Goal: Task Accomplishment & Management: Use online tool/utility

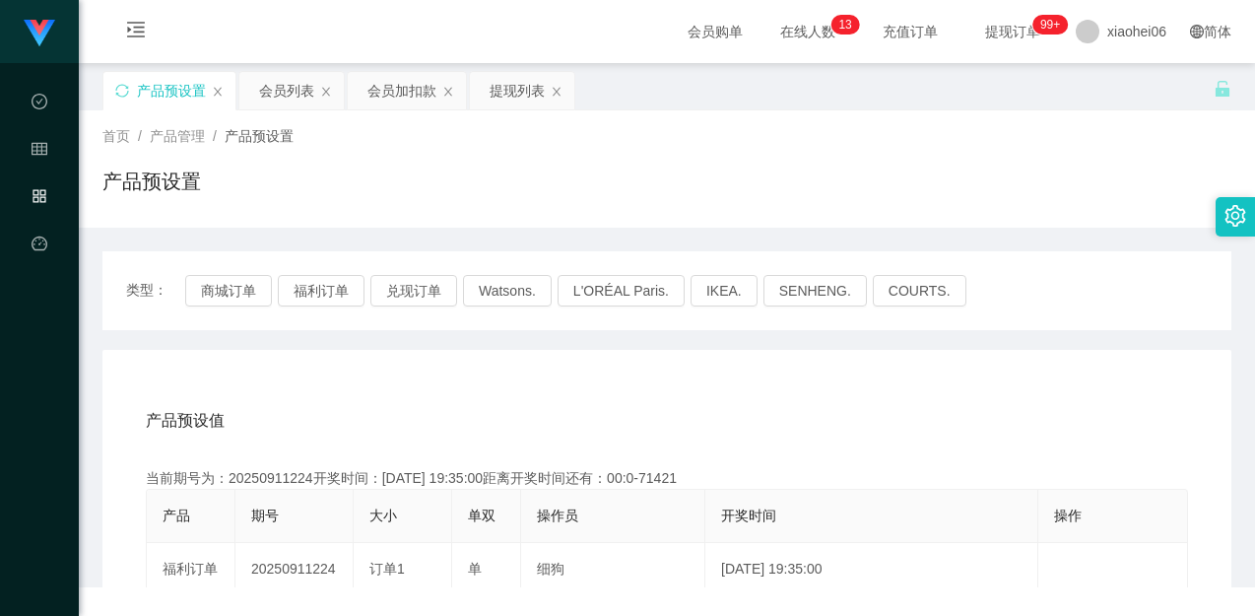
click at [121, 94] on icon "图标: sync" at bounding box center [122, 91] width 14 height 14
click at [402, 416] on div "产品预设值 添加期号" at bounding box center [667, 420] width 1042 height 55
click at [398, 414] on div "产品预设值 添加期号" at bounding box center [667, 420] width 1042 height 55
click at [396, 414] on div "产品预设值 添加期号" at bounding box center [667, 420] width 1042 height 55
drag, startPoint x: 290, startPoint y: 481, endPoint x: 312, endPoint y: 475, distance: 23.4
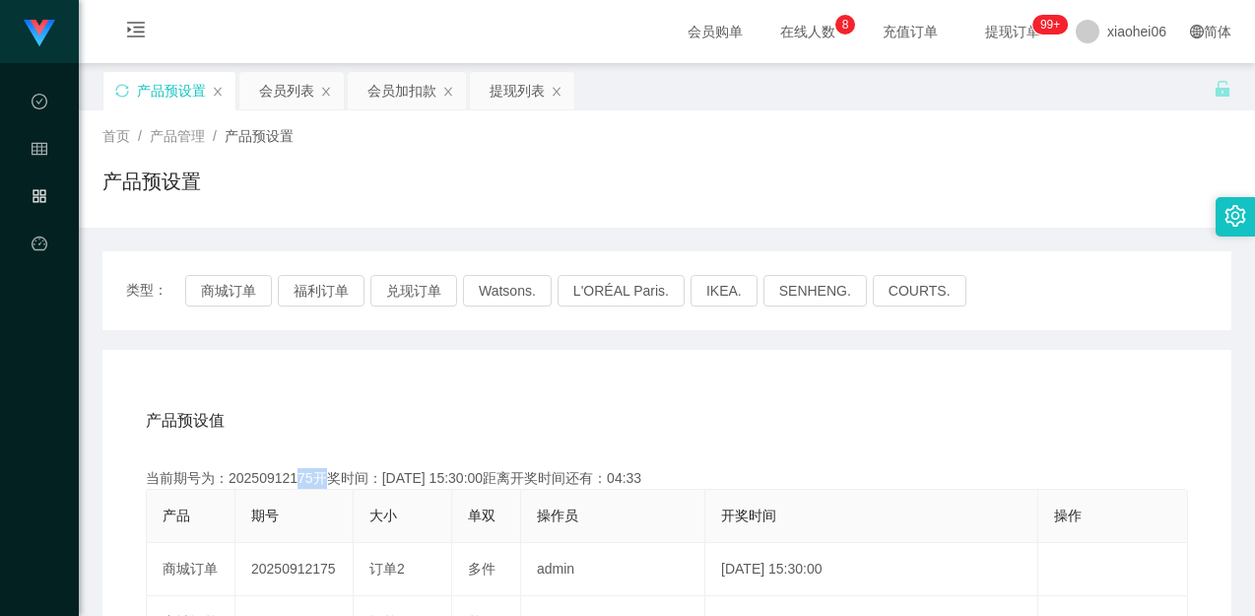
click at [312, 475] on div "当前期号为：20250912175开奖时间：[DATE] 15:30:00距离开奖时间还有：04:33" at bounding box center [667, 478] width 1042 height 21
click at [562, 397] on div "产品预设值 添加期号" at bounding box center [667, 420] width 1042 height 55
click at [289, 93] on div "会员列表" at bounding box center [286, 90] width 55 height 37
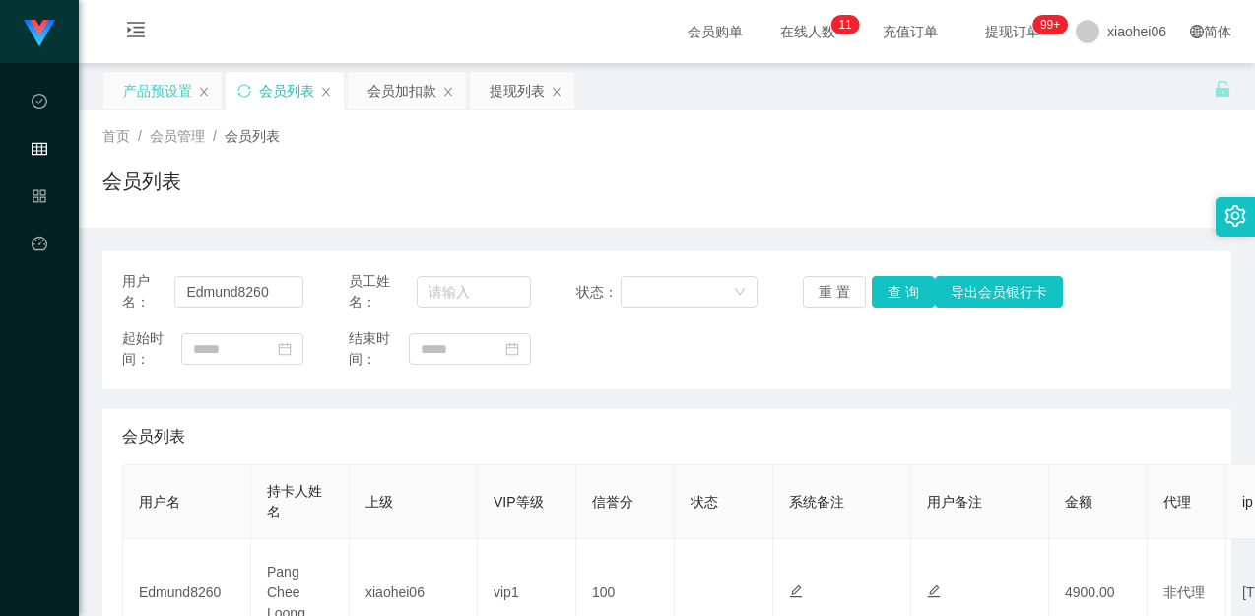
drag, startPoint x: 148, startPoint y: 88, endPoint x: 148, endPoint y: 99, distance: 11.8
click at [148, 88] on div "产品预设置" at bounding box center [157, 90] width 69 height 37
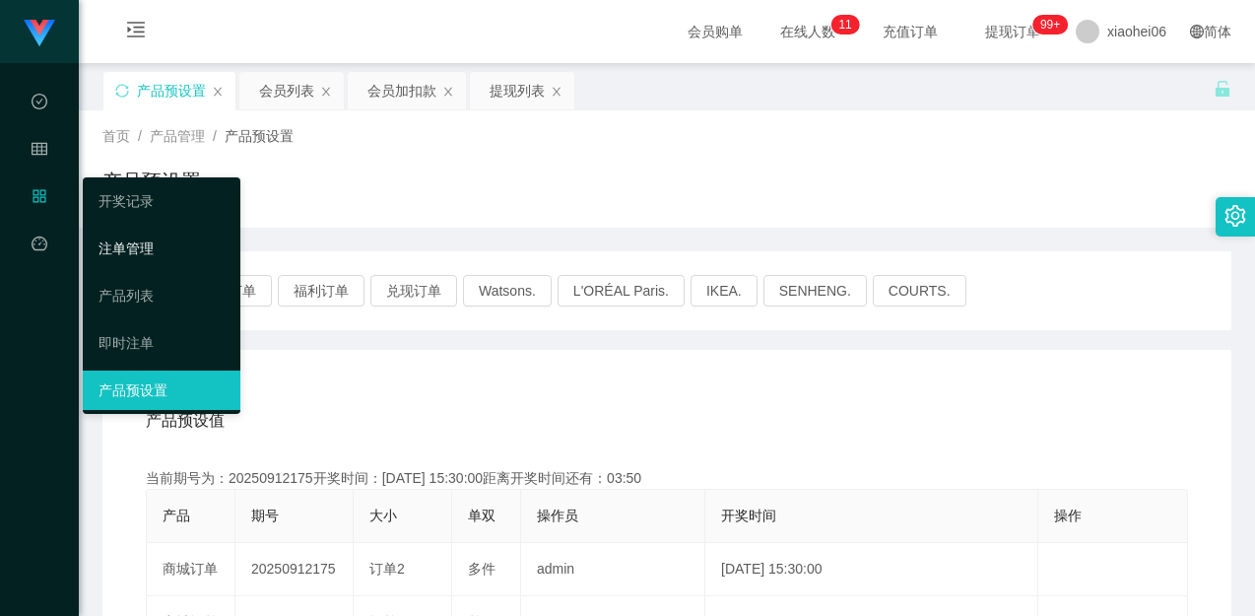
drag, startPoint x: 128, startPoint y: 240, endPoint x: 142, endPoint y: 231, distance: 16.9
click at [128, 240] on link "注单管理" at bounding box center [162, 248] width 126 height 39
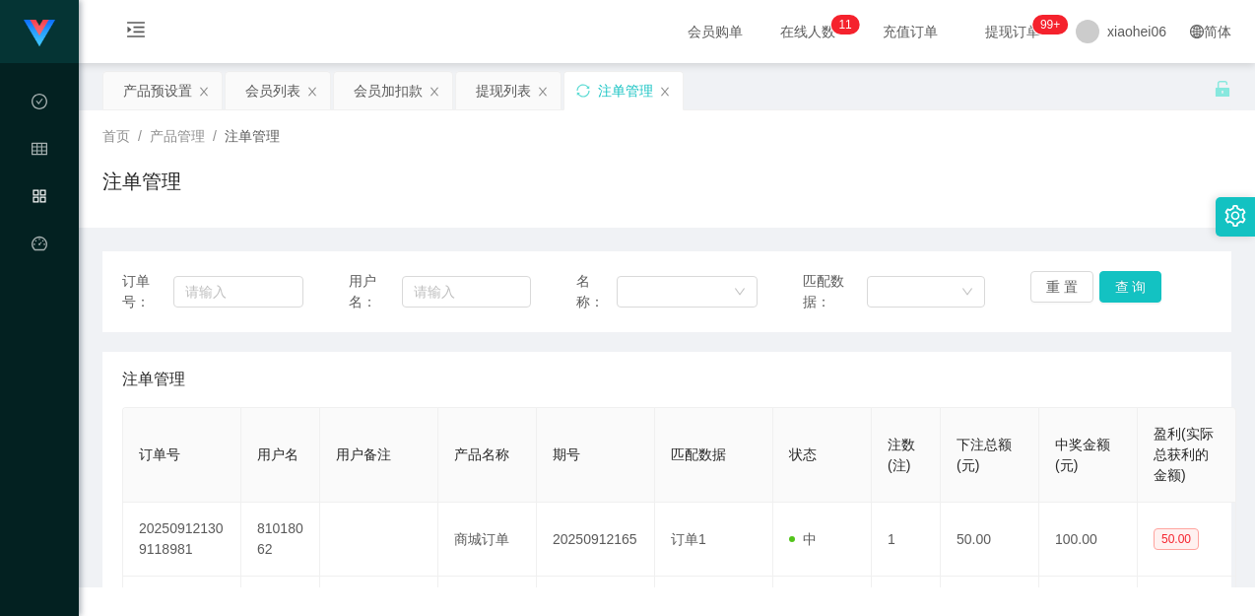
click at [728, 144] on div "首页 / 产品管理 / 注单管理 /" at bounding box center [666, 136] width 1129 height 21
click at [1104, 270] on div "订单号： 用户名： 名称： 匹配数据： 重 置 查 询" at bounding box center [666, 291] width 1129 height 81
click at [1114, 286] on button "查 询" at bounding box center [1130, 287] width 63 height 32
click at [1118, 200] on div "注单管理" at bounding box center [666, 188] width 1129 height 45
click at [1117, 283] on button "查 询" at bounding box center [1130, 287] width 63 height 32
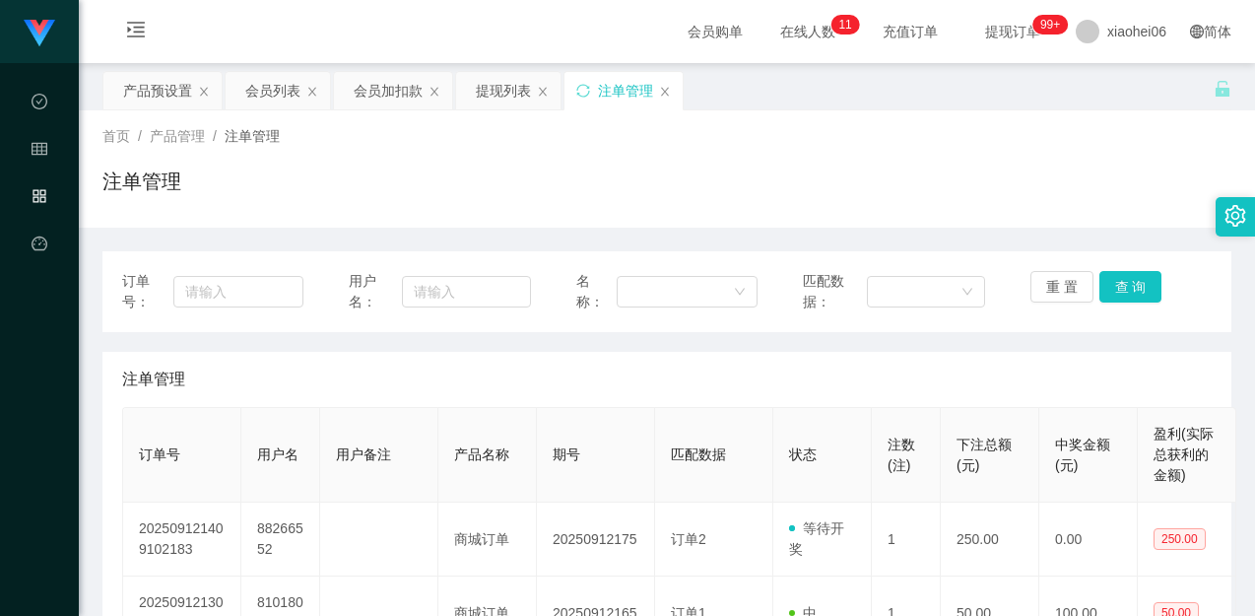
click at [1096, 166] on div "注单管理" at bounding box center [666, 188] width 1129 height 45
click at [1132, 295] on button "查 询" at bounding box center [1130, 287] width 63 height 32
click at [1100, 328] on div "订单号： 用户名： 名称： 匹配数据： 重 置 查 询" at bounding box center [666, 291] width 1129 height 81
click at [1097, 170] on div "注单管理" at bounding box center [666, 188] width 1129 height 45
click at [1099, 286] on button "查 询" at bounding box center [1130, 287] width 63 height 32
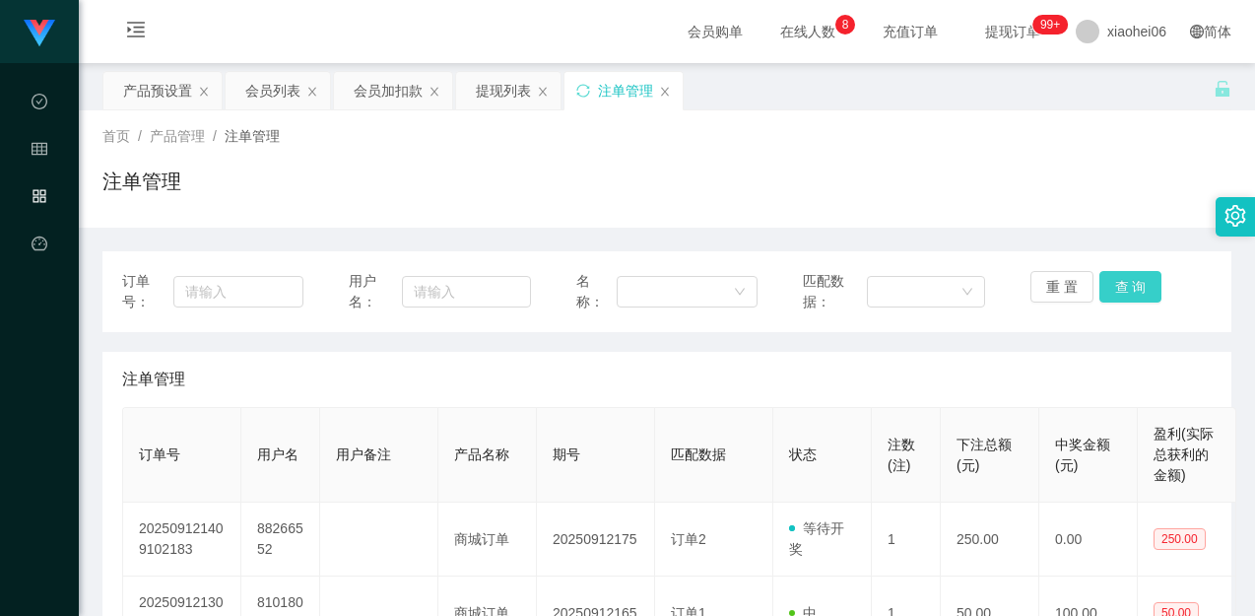
click at [1104, 287] on button "查 询" at bounding box center [1130, 287] width 63 height 32
drag, startPoint x: 1000, startPoint y: 223, endPoint x: 1039, endPoint y: 225, distance: 39.5
click at [1002, 224] on div "首页 / 产品管理 / 注单管理 / 注单管理" at bounding box center [667, 168] width 1176 height 117
click at [1142, 295] on button "查 询" at bounding box center [1130, 287] width 63 height 32
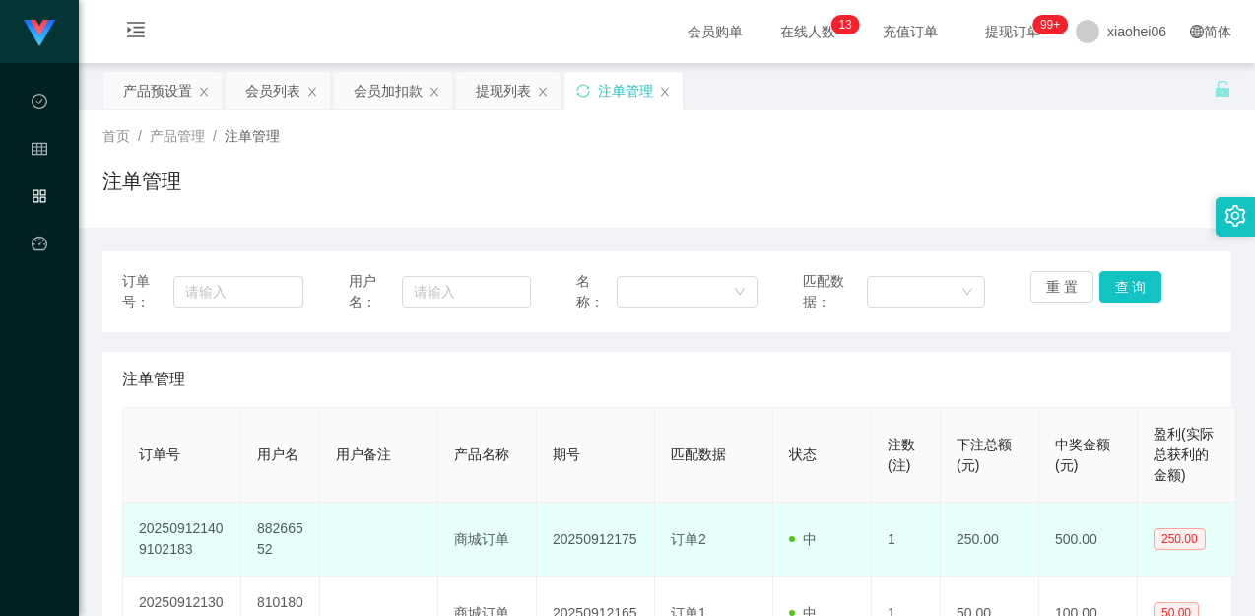
click at [296, 521] on td "88266552" at bounding box center [280, 539] width 79 height 74
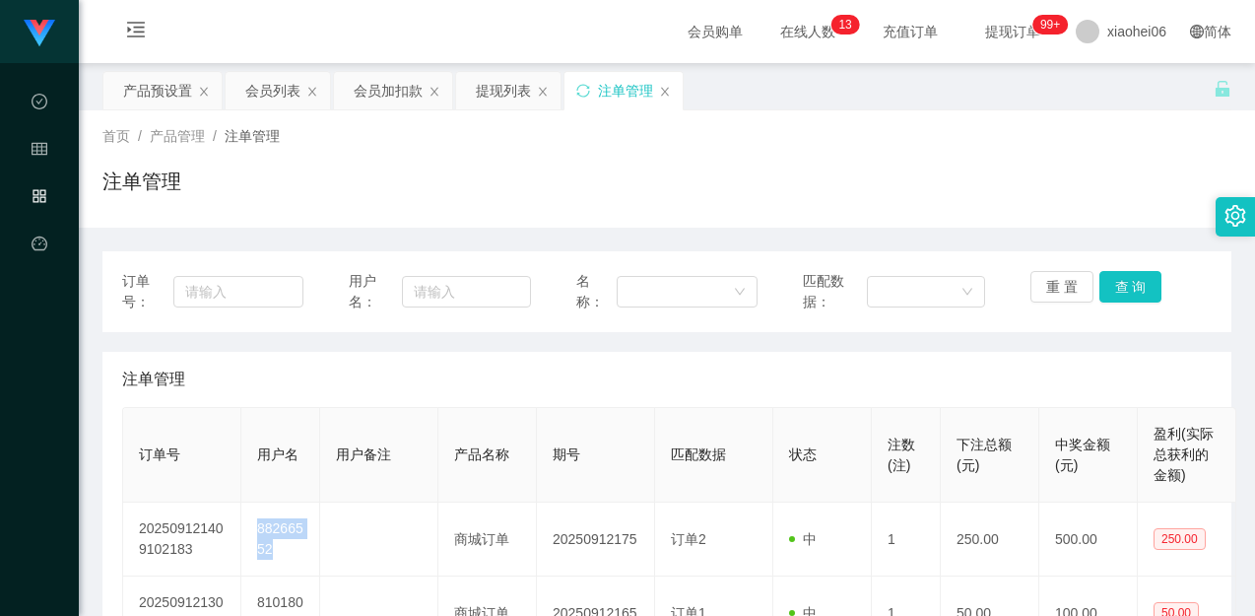
copy td "88266552"
click at [391, 92] on div "会员加扣款" at bounding box center [388, 90] width 69 height 37
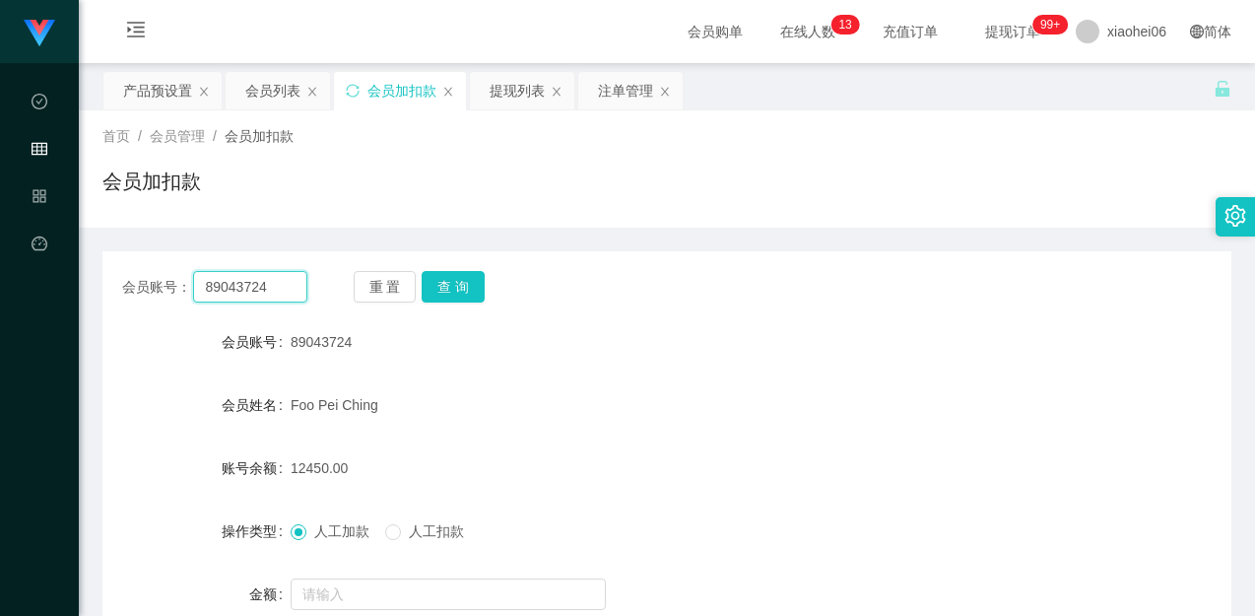
click at [298, 283] on input "89043724" at bounding box center [249, 287] width 113 height 32
paste input "8266552"
type input "88266552"
click at [487, 291] on div "重 置 查 询" at bounding box center [446, 287] width 185 height 32
click at [466, 294] on button "查 询" at bounding box center [453, 287] width 63 height 32
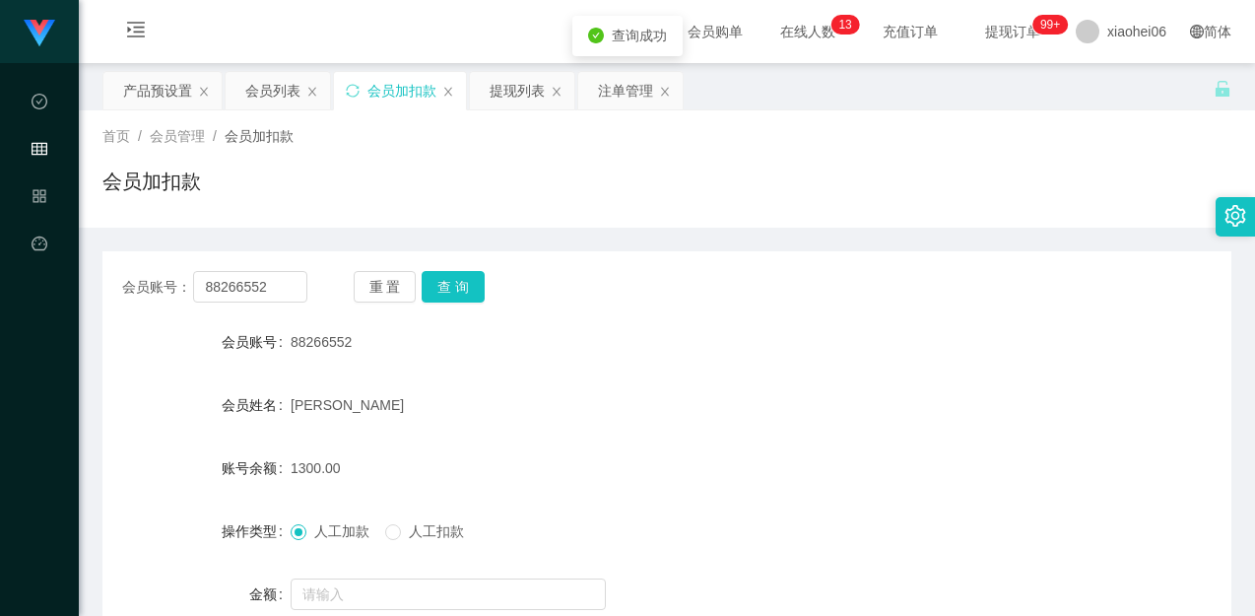
click at [601, 353] on div "88266552" at bounding box center [620, 341] width 659 height 39
click at [613, 99] on div "注单管理" at bounding box center [625, 90] width 55 height 37
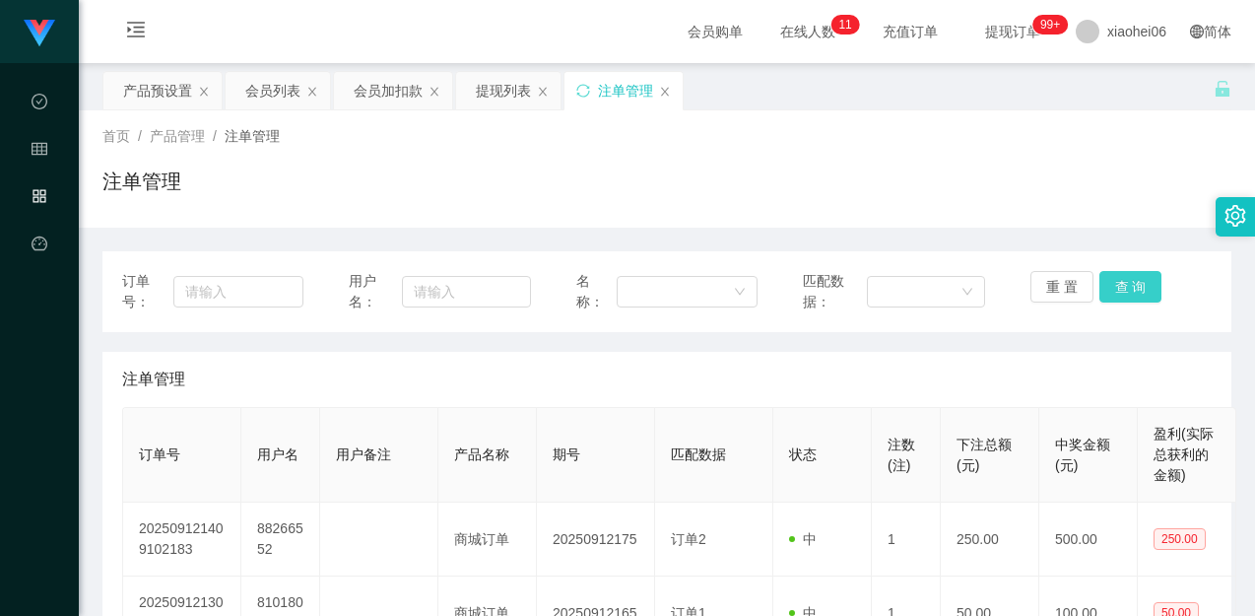
click at [1144, 282] on button "查 询" at bounding box center [1130, 287] width 63 height 32
click at [1068, 172] on div "注单管理" at bounding box center [666, 188] width 1129 height 45
click at [1054, 149] on div "首页 / 产品管理 / 注单管理 / 注单管理" at bounding box center [666, 169] width 1129 height 86
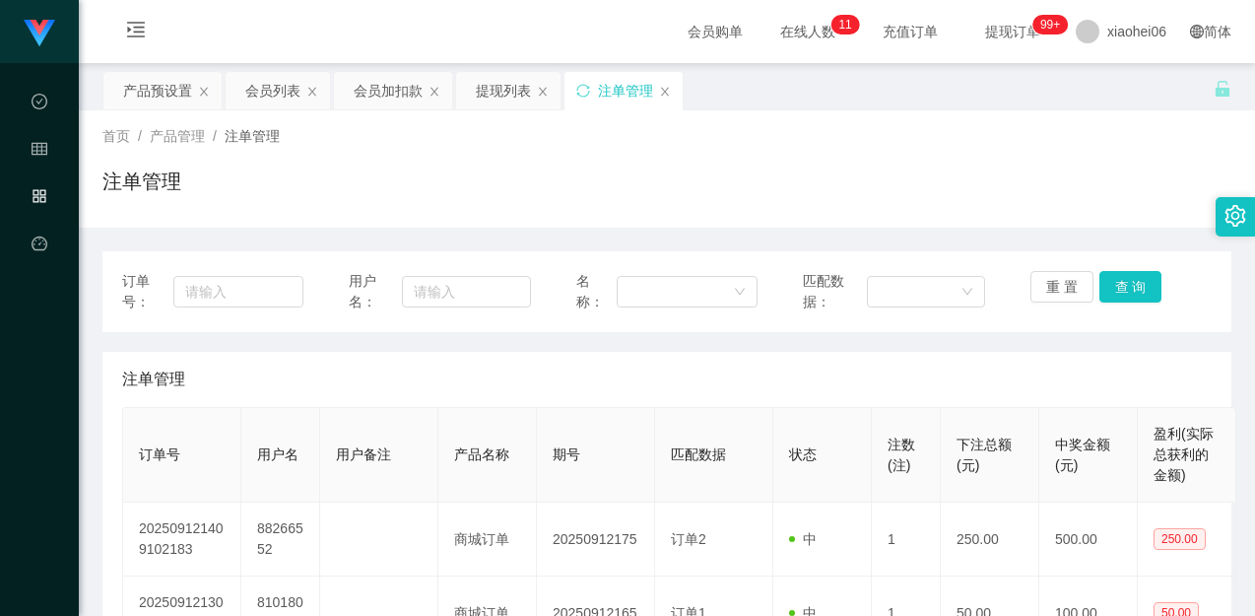
click at [1011, 164] on div "首页 / 产品管理 / 注单管理 / 注单管理" at bounding box center [666, 169] width 1129 height 86
click at [1015, 163] on div "首页 / 产品管理 / 注单管理 / 注单管理" at bounding box center [666, 169] width 1129 height 86
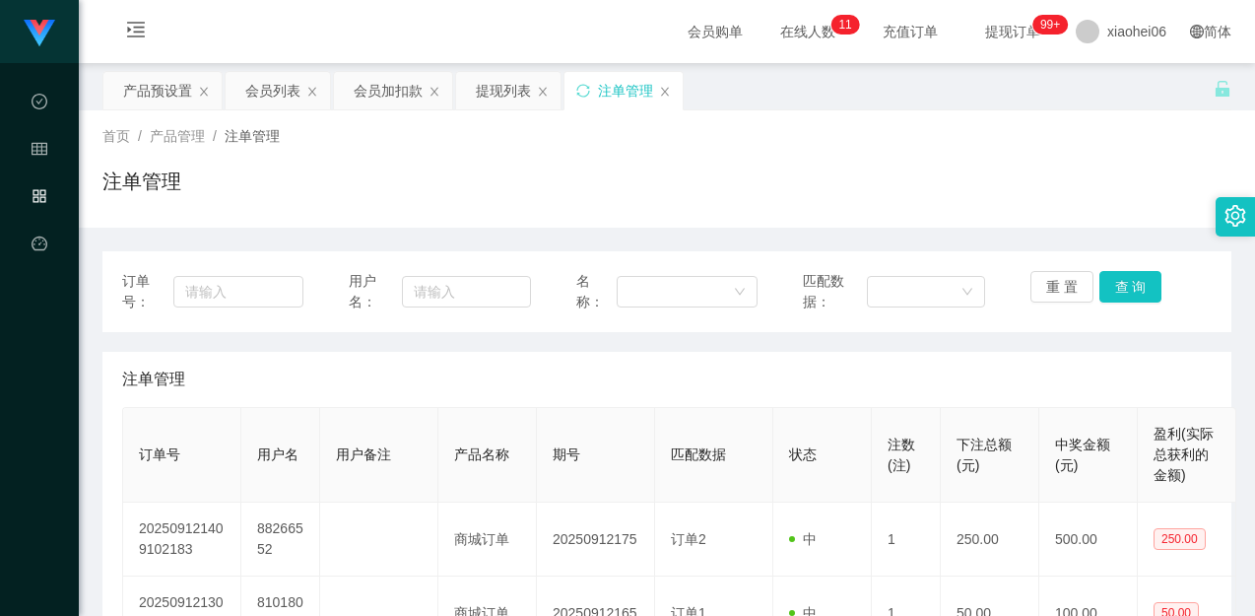
click at [1039, 130] on div "首页 / 产品管理 / 注单管理 /" at bounding box center [666, 136] width 1129 height 21
click at [1065, 139] on div "首页 / 产品管理 / 注单管理 /" at bounding box center [666, 136] width 1129 height 21
